Goal: Task Accomplishment & Management: Manage account settings

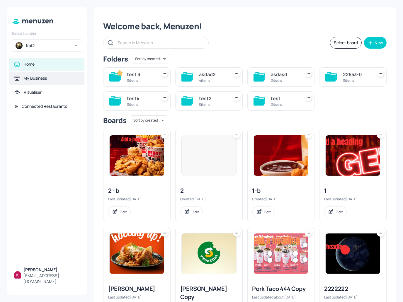
click at [39, 75] on div "My Business" at bounding box center [46, 78] width 75 height 13
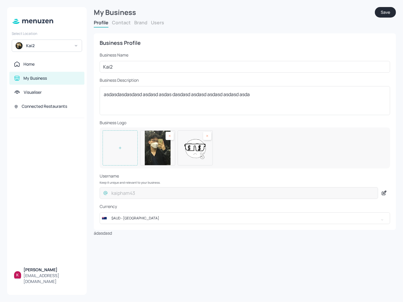
click at [165, 24] on div "Profile Contact Brand Users" at bounding box center [245, 23] width 302 height 8
click at [163, 24] on div "Profile Contact Brand Users" at bounding box center [245, 23] width 302 height 8
click at [154, 21] on button "Users" at bounding box center [157, 22] width 13 height 6
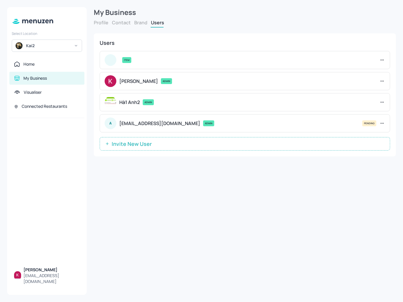
click at [187, 137] on button "Invite New User" at bounding box center [245, 143] width 291 height 13
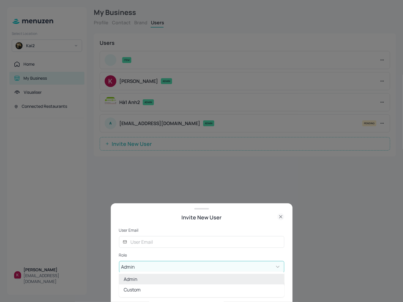
click at [207, 263] on body "Select Location Kai2 Home My Business Visualiser Connected Restaurants Kai Pham…" at bounding box center [201, 151] width 403 height 302
click at [173, 291] on li "Custom" at bounding box center [201, 290] width 165 height 11
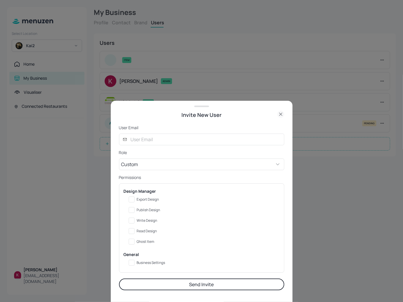
click at [205, 54] on div at bounding box center [201, 151] width 403 height 302
type input "ADMIN"
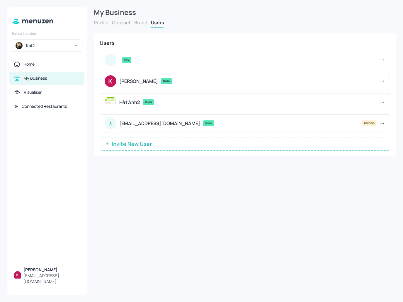
click at [380, 82] on icon at bounding box center [383, 81] width 6 height 6
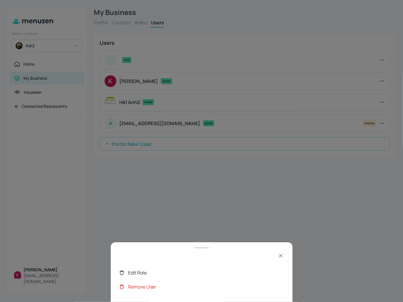
click at [131, 270] on div "Edit Role" at bounding box center [206, 273] width 156 height 7
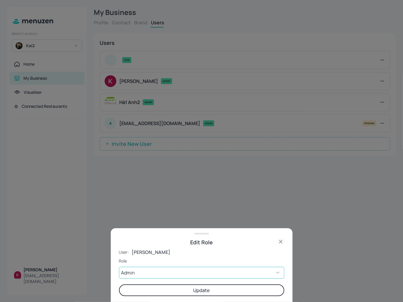
click at [176, 275] on body "Select Location Kai2 Home My Business Visualiser Connected Restaurants Kai Pham…" at bounding box center [201, 151] width 403 height 302
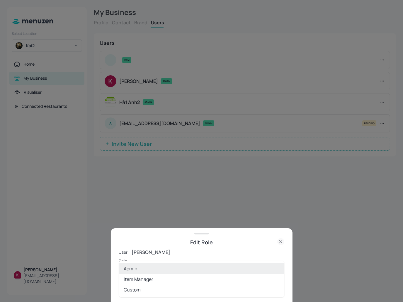
click at [141, 290] on li "Custom" at bounding box center [201, 290] width 165 height 11
type input "CUSTOM"
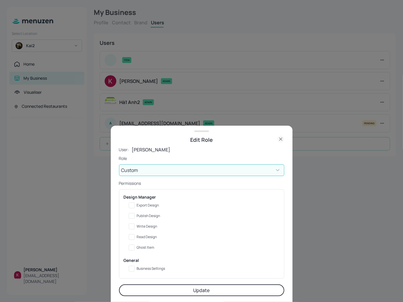
click at [112, 73] on div at bounding box center [201, 151] width 403 height 302
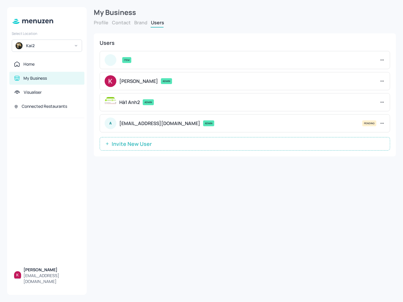
click at [62, 44] on div "Kai2" at bounding box center [48, 46] width 44 height 6
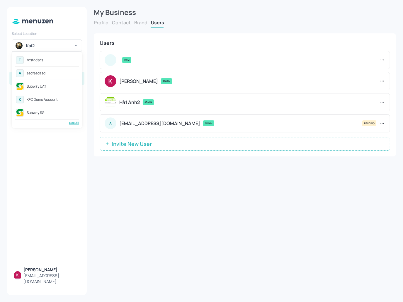
click at [46, 58] on div "T testadsas" at bounding box center [47, 60] width 65 height 11
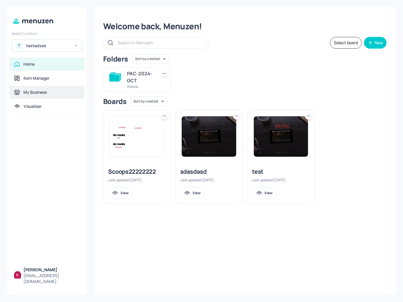
click at [53, 95] on div "My Business" at bounding box center [47, 92] width 66 height 6
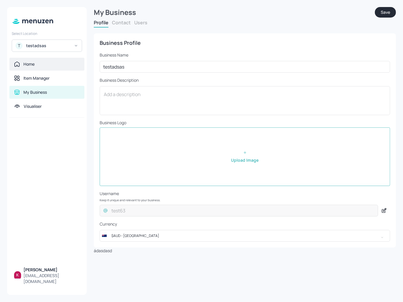
click at [42, 70] on div "Home" at bounding box center [46, 64] width 75 height 13
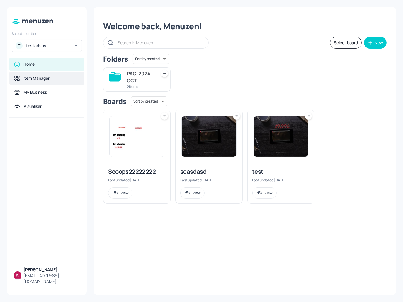
click at [38, 77] on div "Item Manager" at bounding box center [36, 78] width 26 height 6
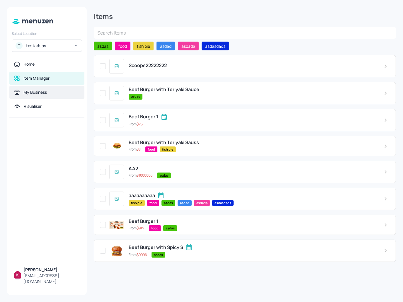
click at [35, 91] on div "My Business" at bounding box center [34, 92] width 23 height 6
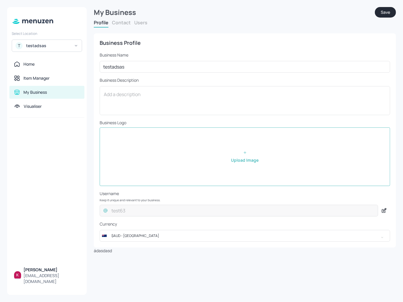
click at [142, 22] on button "Users" at bounding box center [140, 22] width 13 height 6
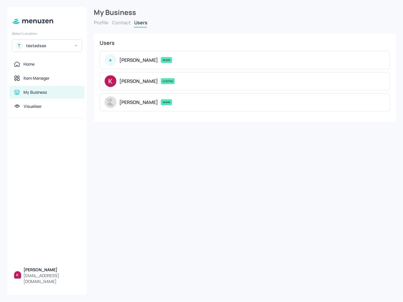
click at [38, 44] on div "testadsas" at bounding box center [48, 46] width 44 height 6
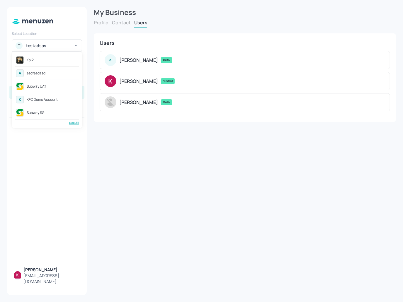
click at [197, 188] on div at bounding box center [201, 151] width 403 height 302
